Goal: Transaction & Acquisition: Download file/media

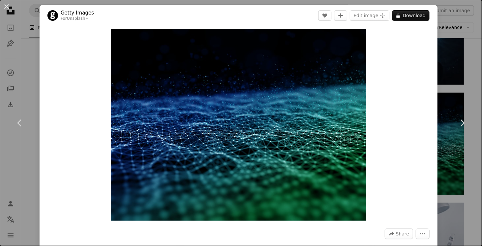
scroll to position [323, 0]
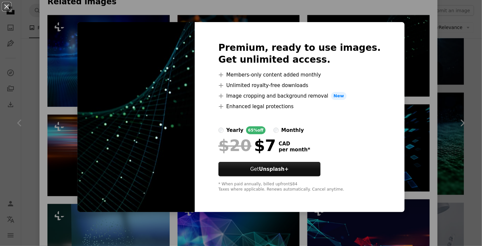
click at [432, 87] on div "An X shape Premium, ready to use images. Get unlimited access. A plus sign Memb…" at bounding box center [241, 123] width 482 height 246
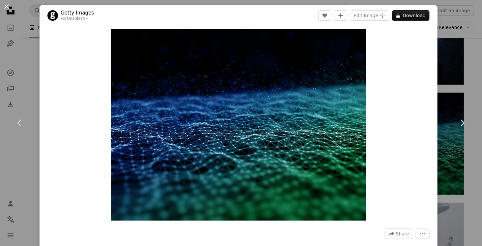
click at [5, 174] on div "An X shape Chevron left Chevron right Getty Images For Unsplash+ A heart A plus…" at bounding box center [241, 123] width 482 height 246
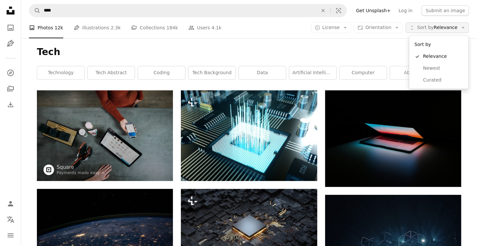
click at [441, 31] on button "Unfold Sort by Relevance Arrow down" at bounding box center [438, 27] width 64 height 11
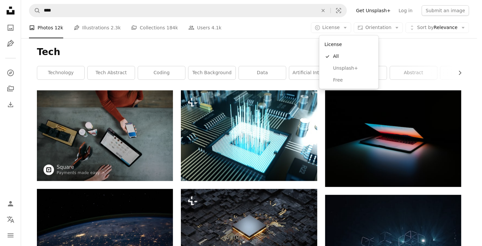
click at [340, 29] on span "License" at bounding box center [331, 27] width 17 height 5
click at [341, 81] on span "Free" at bounding box center [353, 80] width 40 height 7
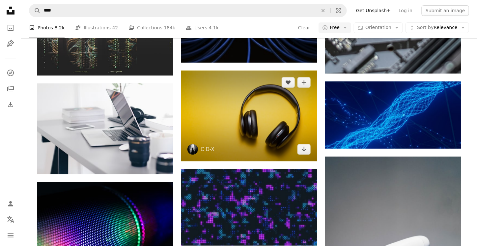
scroll to position [4151, 0]
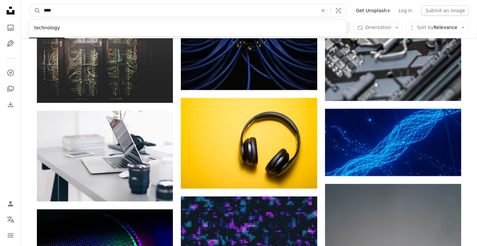
drag, startPoint x: 62, startPoint y: 6, endPoint x: 11, endPoint y: 3, distance: 51.2
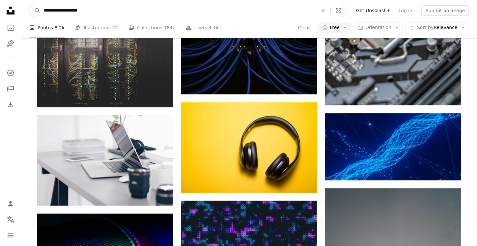
type input "**********"
click at [29, 4] on button "A magnifying glass" at bounding box center [34, 10] width 11 height 13
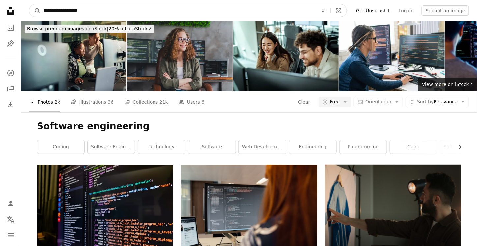
drag, startPoint x: 98, startPoint y: 10, endPoint x: 0, endPoint y: 4, distance: 98.1
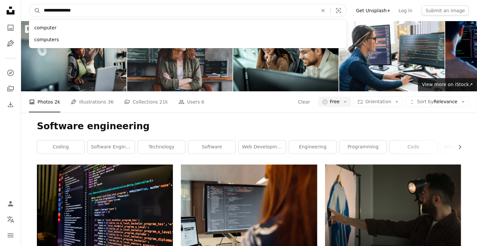
type input "**********"
click at [29, 4] on button "A magnifying glass" at bounding box center [34, 10] width 11 height 13
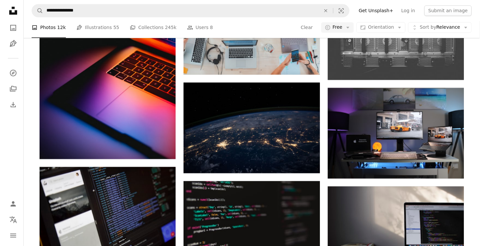
scroll to position [483, 0]
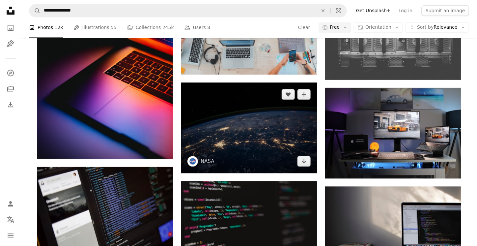
click at [238, 138] on img at bounding box center [249, 127] width 136 height 91
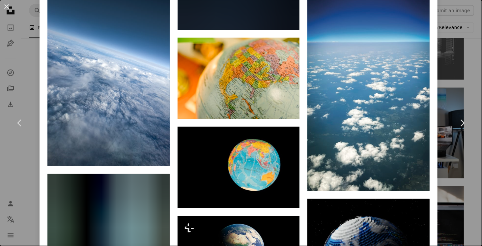
scroll to position [2846, 0]
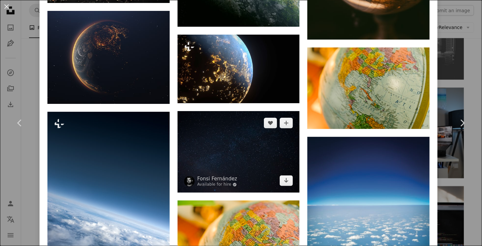
click at [242, 111] on img at bounding box center [239, 151] width 122 height 81
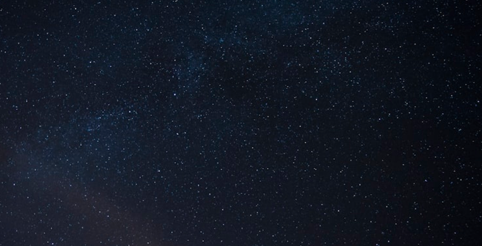
scroll to position [483, 0]
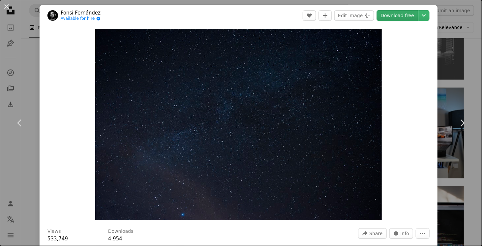
click at [401, 16] on link "Download free" at bounding box center [398, 15] width 42 height 11
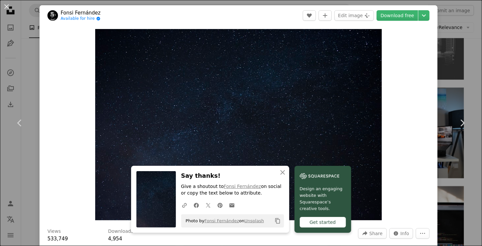
click at [276, 225] on button "Copy content" at bounding box center [277, 220] width 11 height 11
click at [279, 173] on icon "An X shape" at bounding box center [283, 173] width 8 height 8
